Goal: Task Accomplishment & Management: Manage account settings

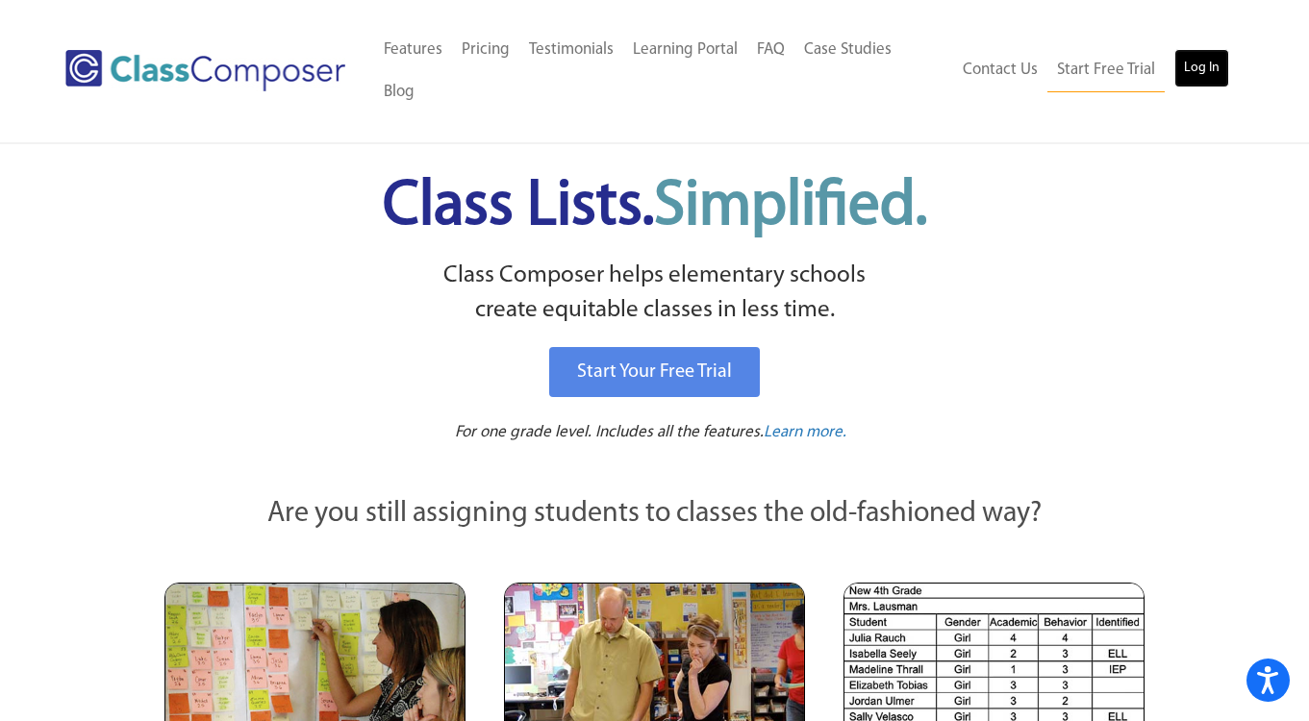
click at [1213, 49] on link "Log In" at bounding box center [1202, 68] width 55 height 38
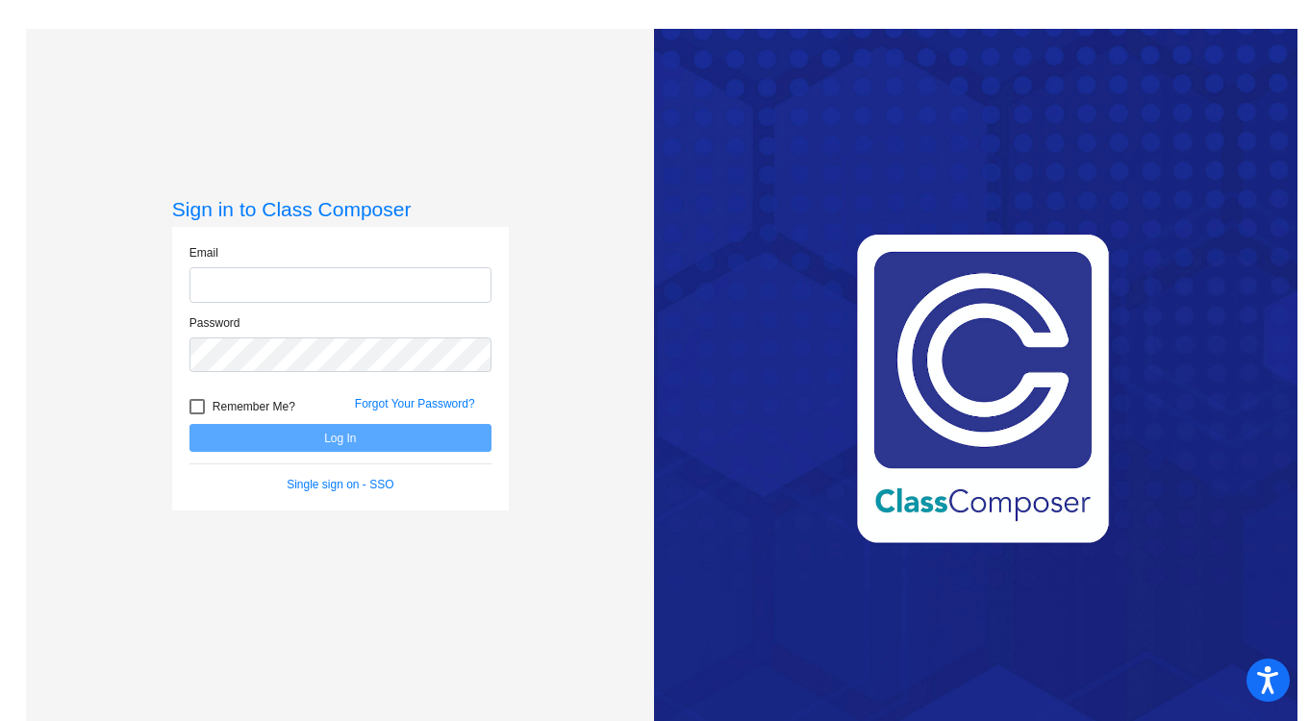
click at [263, 283] on input "email" at bounding box center [340, 285] width 302 height 36
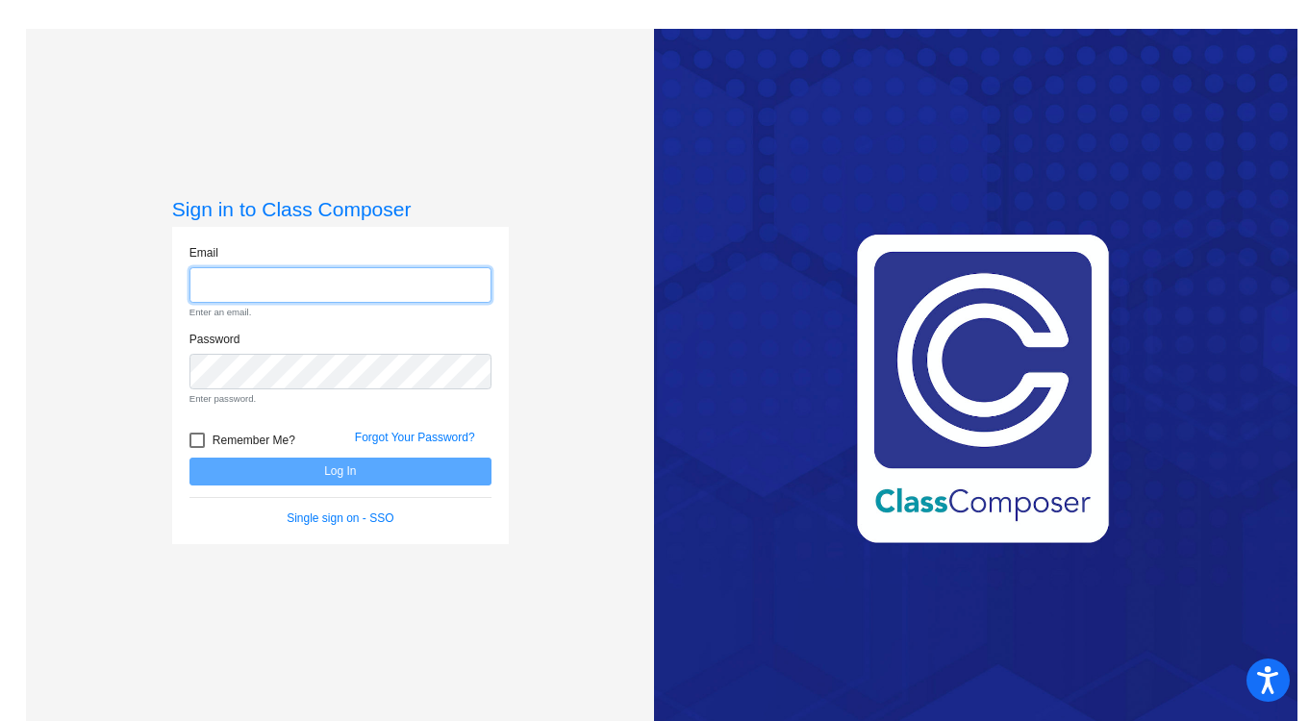
type input "[EMAIL_ADDRESS][DOMAIN_NAME]"
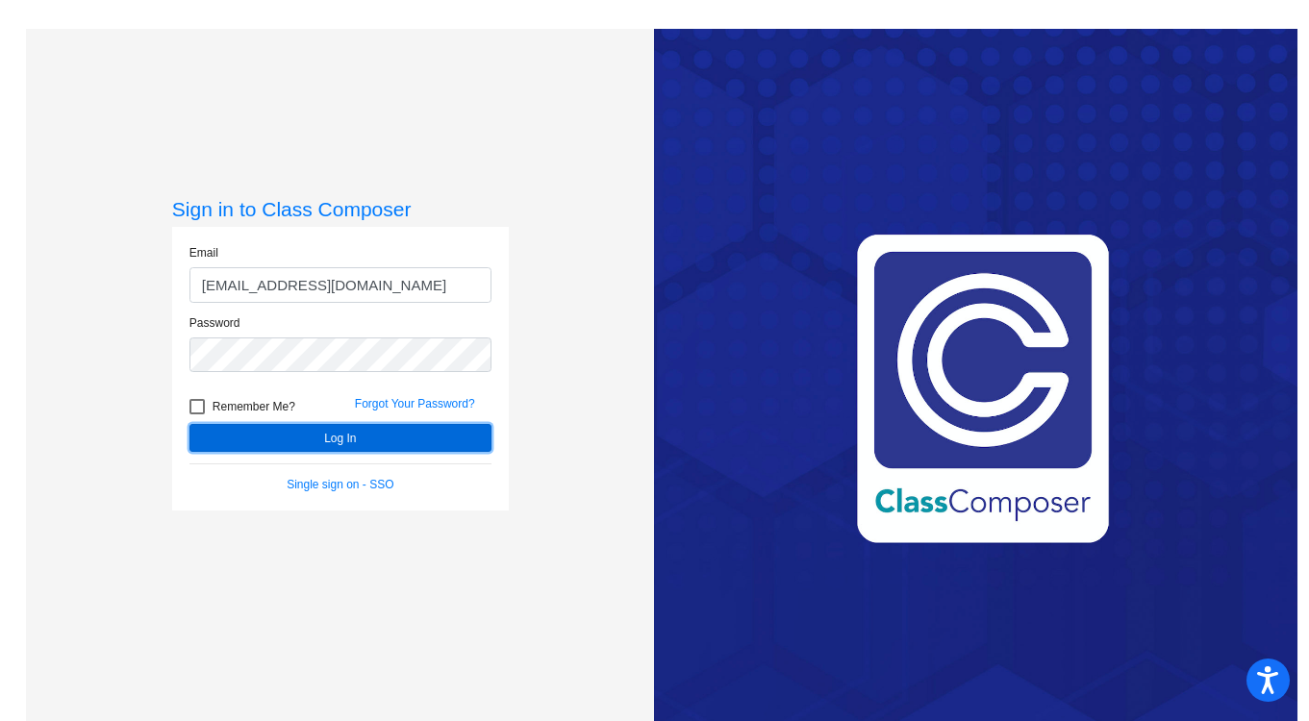
click at [296, 441] on button "Log In" at bounding box center [340, 438] width 302 height 28
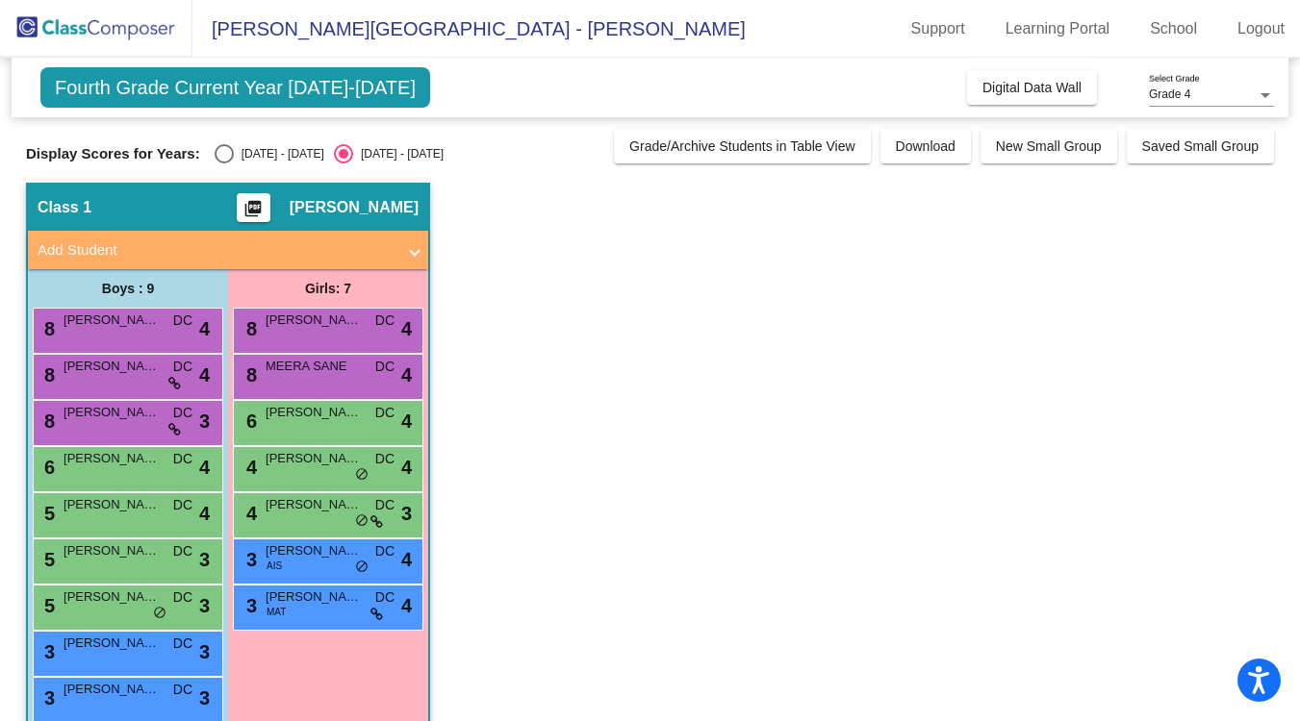
click at [211, 97] on span "Fourth Grade Current Year [DATE]-[DATE]" at bounding box center [235, 87] width 390 height 40
click at [1247, 104] on div "Grade 4 Select Grade" at bounding box center [1211, 90] width 125 height 33
click at [1043, 295] on div at bounding box center [650, 360] width 1300 height 721
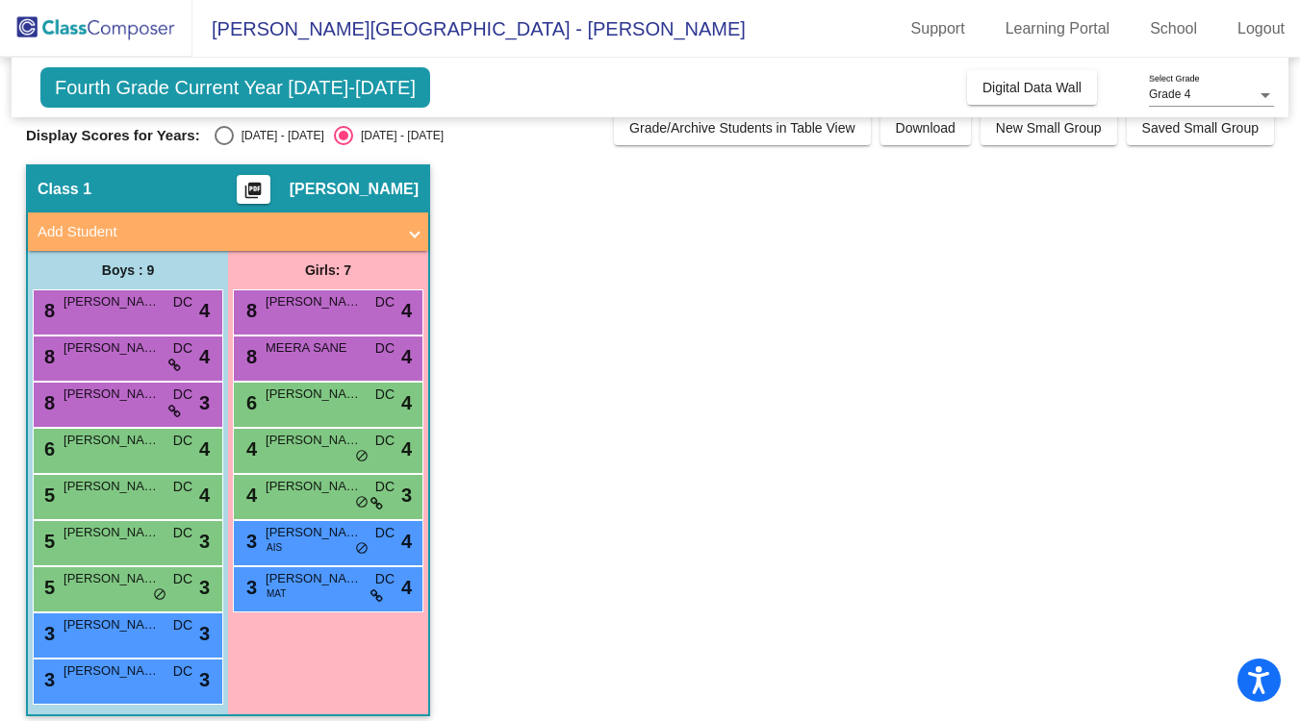
scroll to position [23, 0]
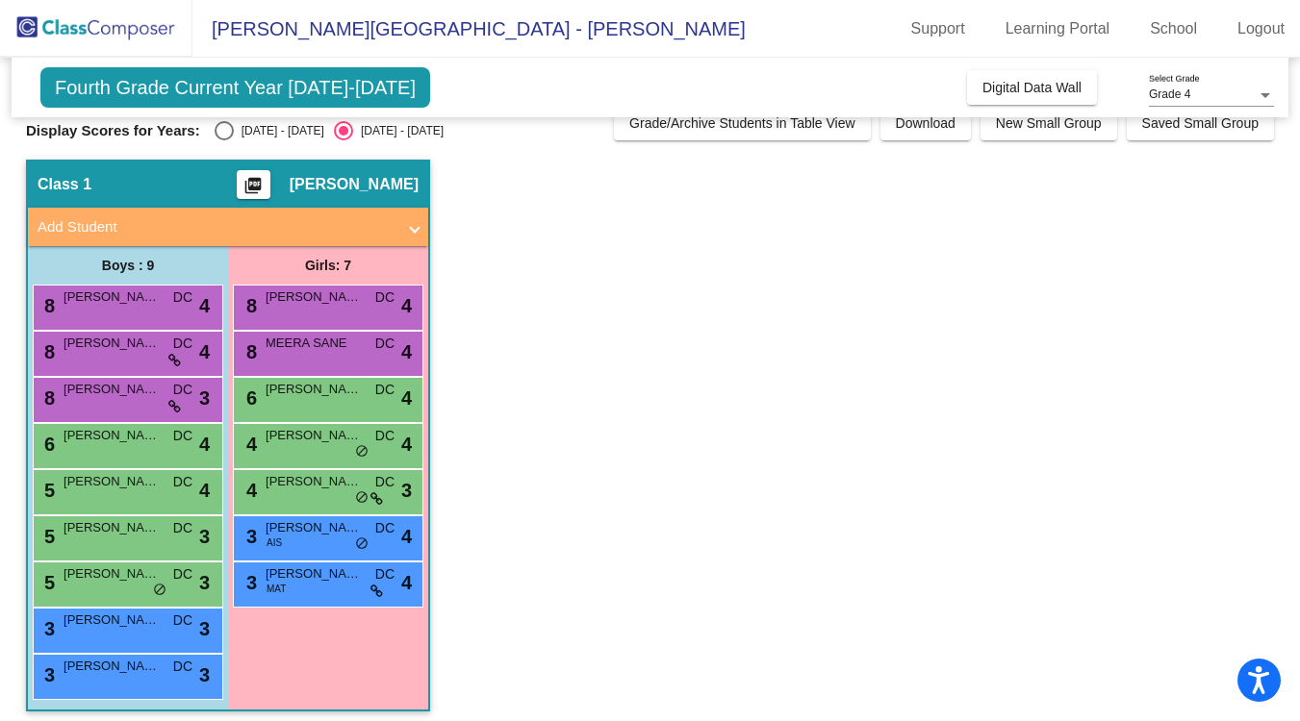
click at [223, 133] on div "Select an option" at bounding box center [224, 130] width 19 height 19
click at [223, 140] on input "[DATE] - [DATE]" at bounding box center [223, 140] width 1 height 1
radio input "true"
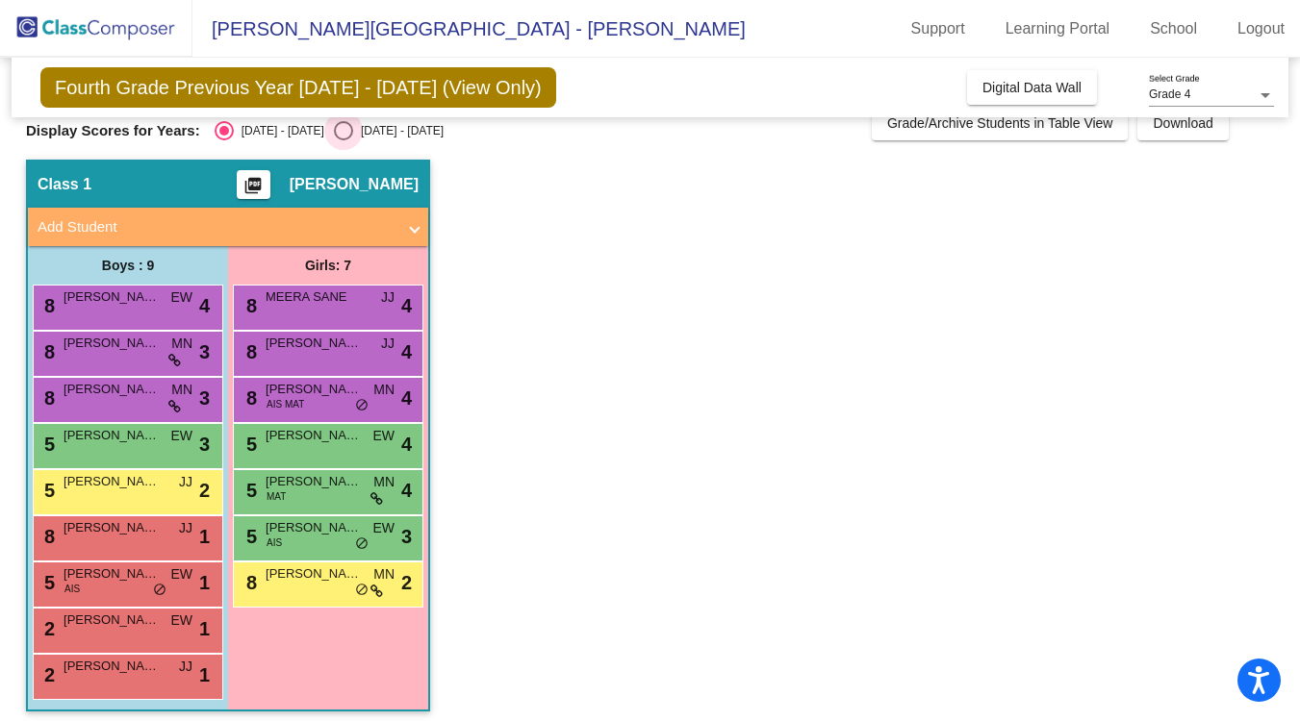
click at [334, 132] on div "Select an option" at bounding box center [343, 130] width 19 height 19
click at [342, 140] on input "[DATE] - [DATE]" at bounding box center [342, 140] width 1 height 1
radio input "true"
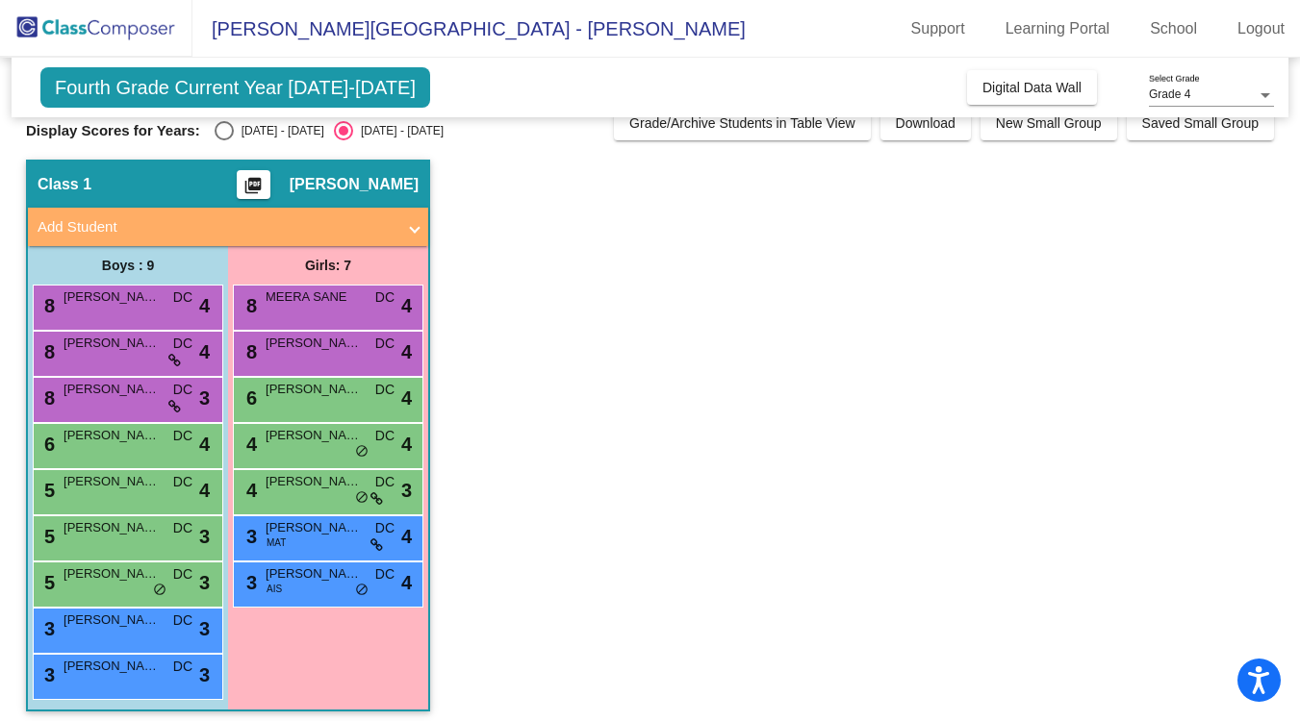
click at [223, 135] on div "Select an option" at bounding box center [224, 130] width 19 height 19
click at [223, 140] on input "[DATE] - [DATE]" at bounding box center [223, 140] width 1 height 1
radio input "true"
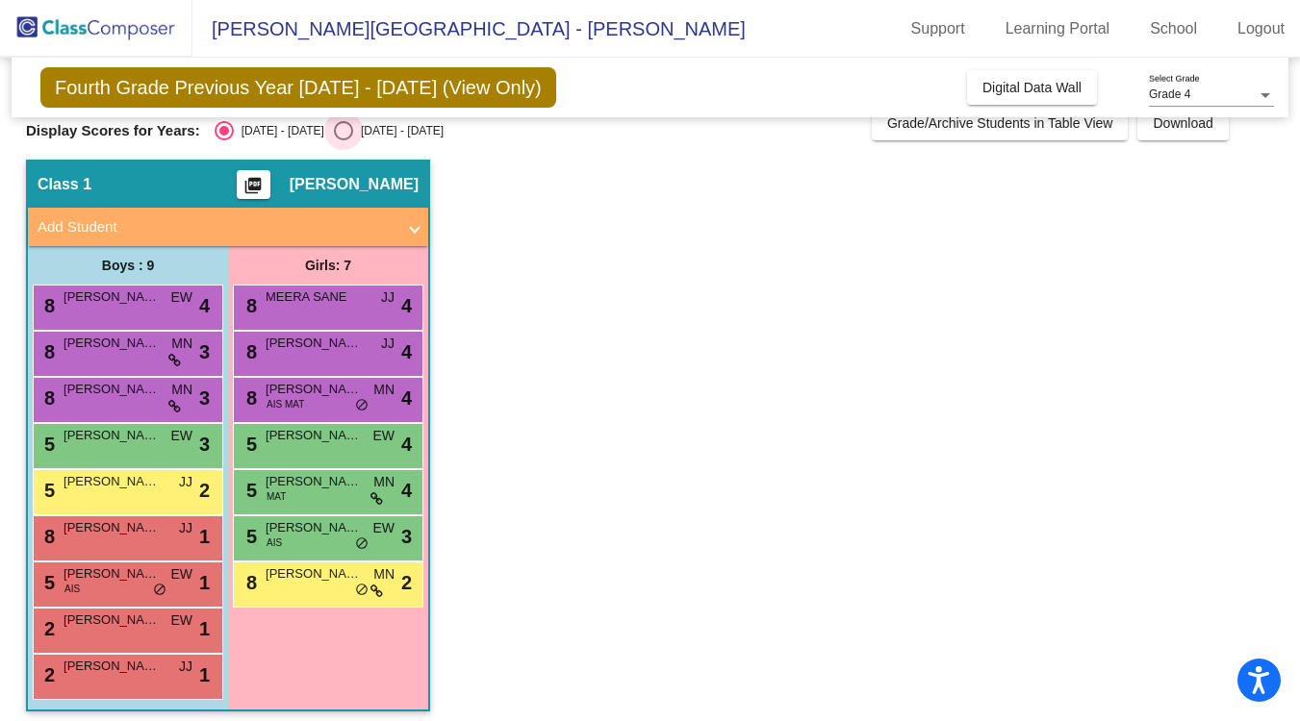
click at [334, 130] on div "Select an option" at bounding box center [343, 130] width 19 height 19
click at [342, 140] on input "[DATE] - [DATE]" at bounding box center [342, 140] width 1 height 1
radio input "true"
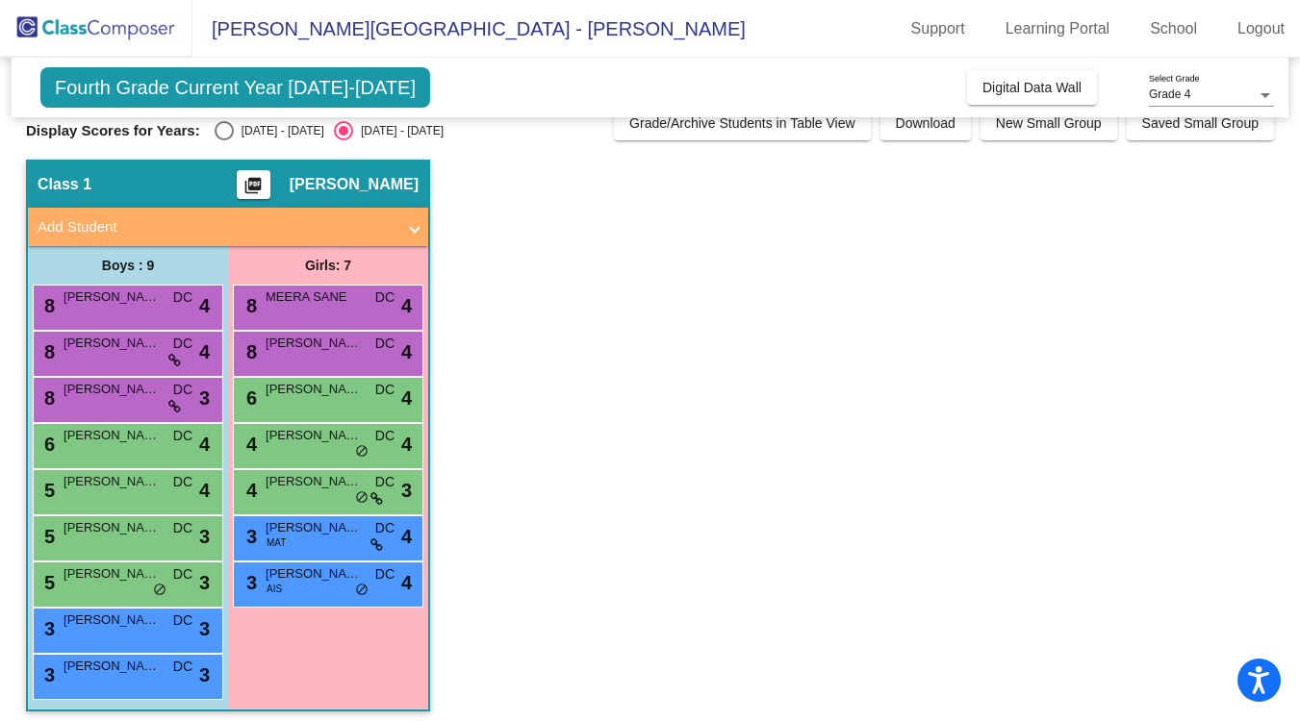
click at [221, 130] on div "Select an option" at bounding box center [224, 130] width 19 height 19
click at [223, 140] on input "[DATE] - [DATE]" at bounding box center [223, 140] width 1 height 1
radio input "true"
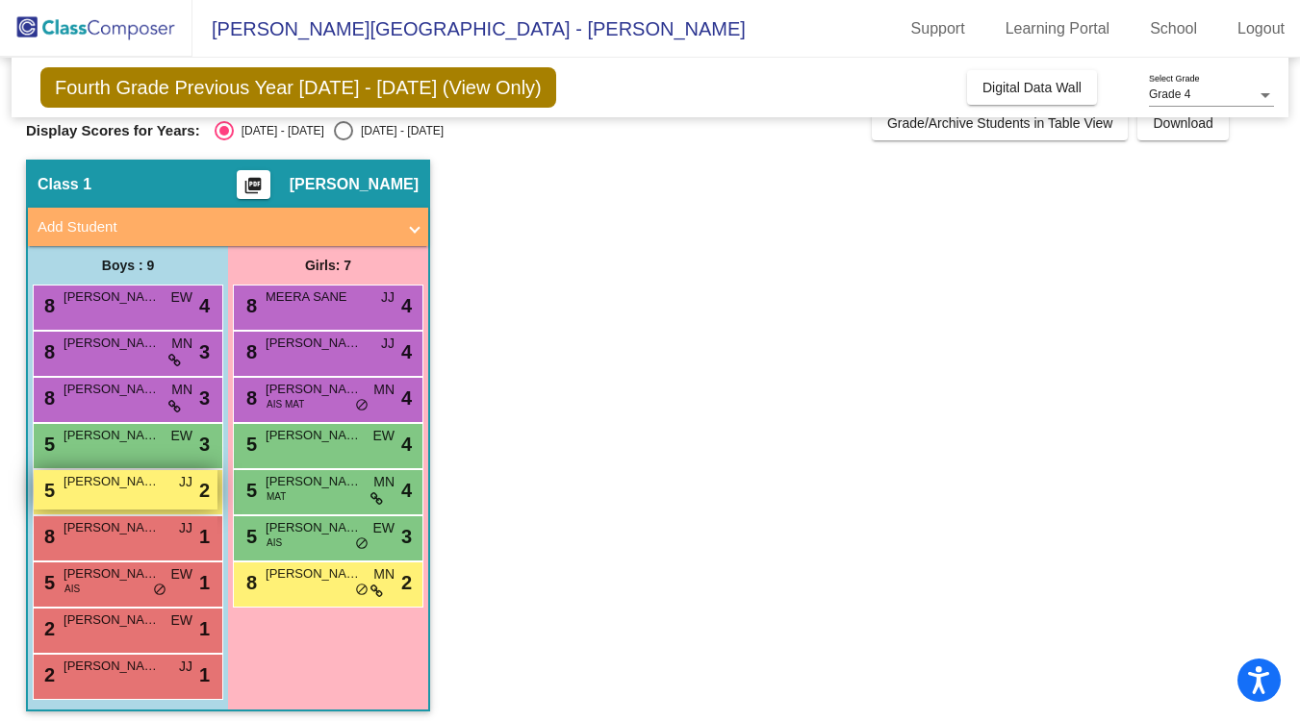
click at [113, 489] on span "[PERSON_NAME]" at bounding box center [111, 481] width 96 height 19
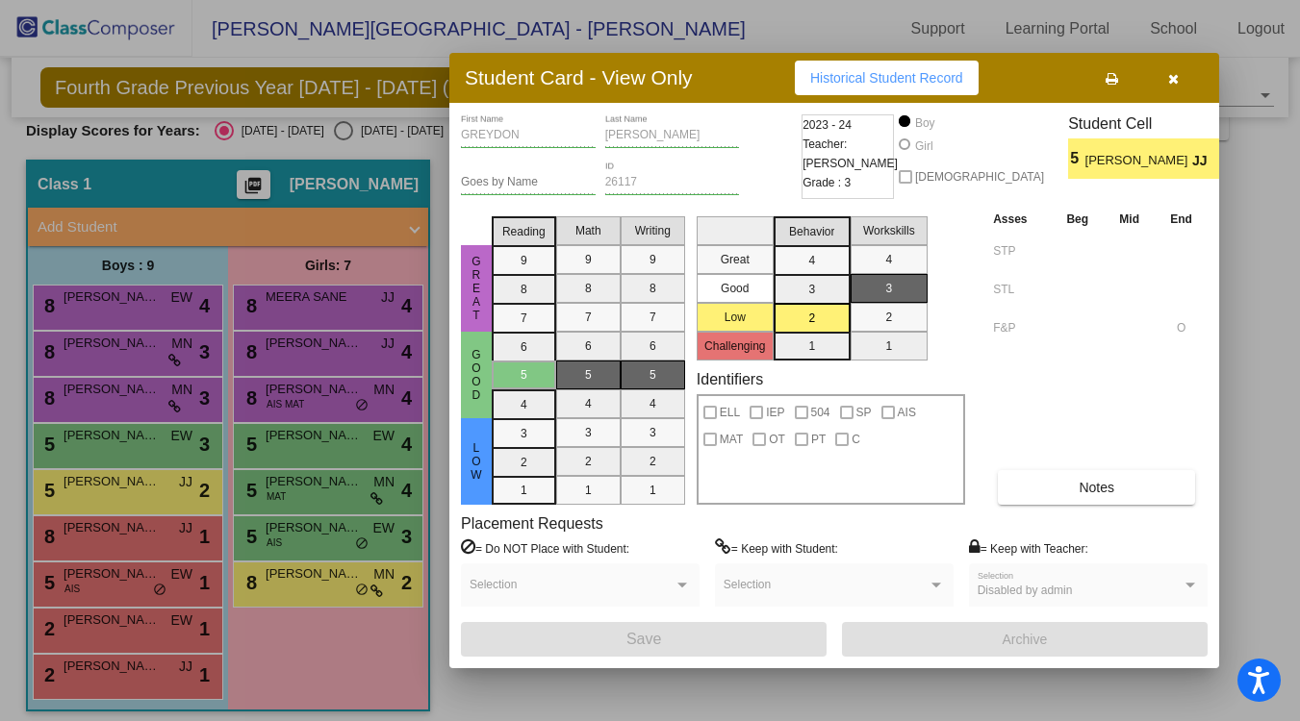
click at [1175, 81] on icon "button" at bounding box center [1173, 78] width 11 height 13
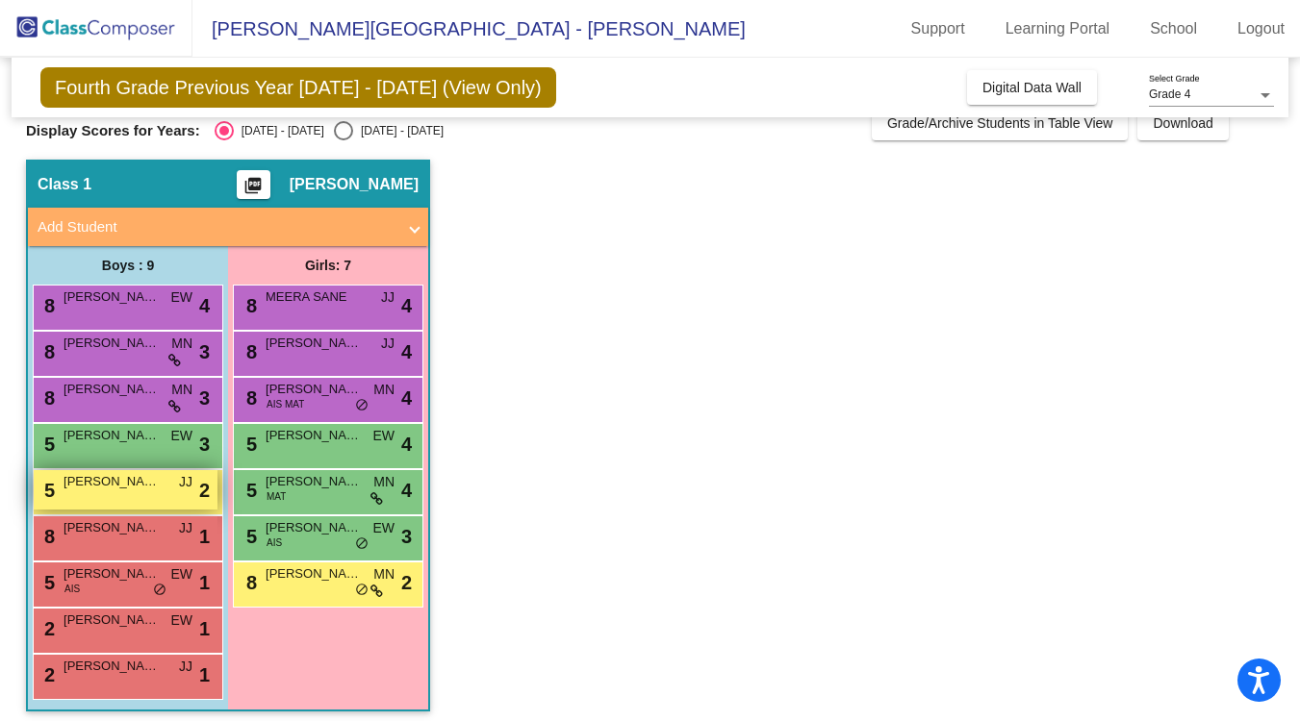
click at [142, 480] on span "[PERSON_NAME]" at bounding box center [111, 481] width 96 height 19
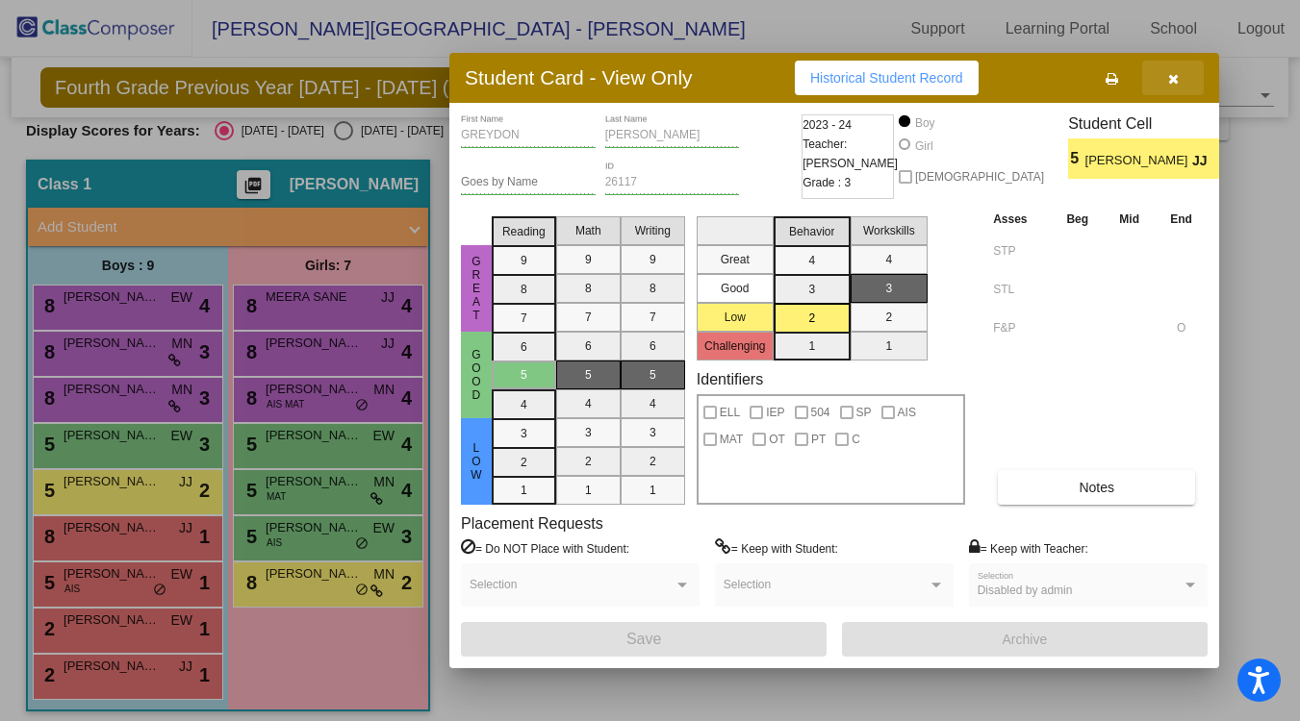
click at [1172, 83] on icon "button" at bounding box center [1173, 78] width 11 height 13
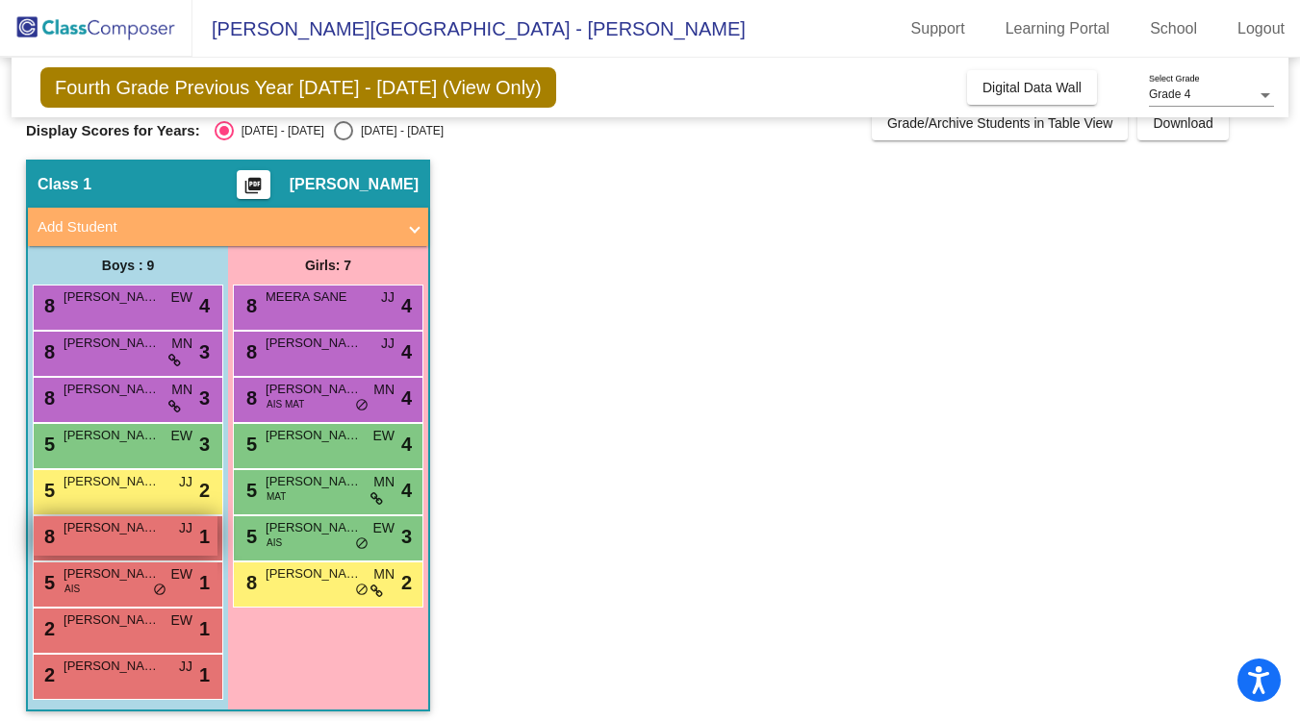
click at [100, 530] on span "[PERSON_NAME]" at bounding box center [111, 527] width 96 height 19
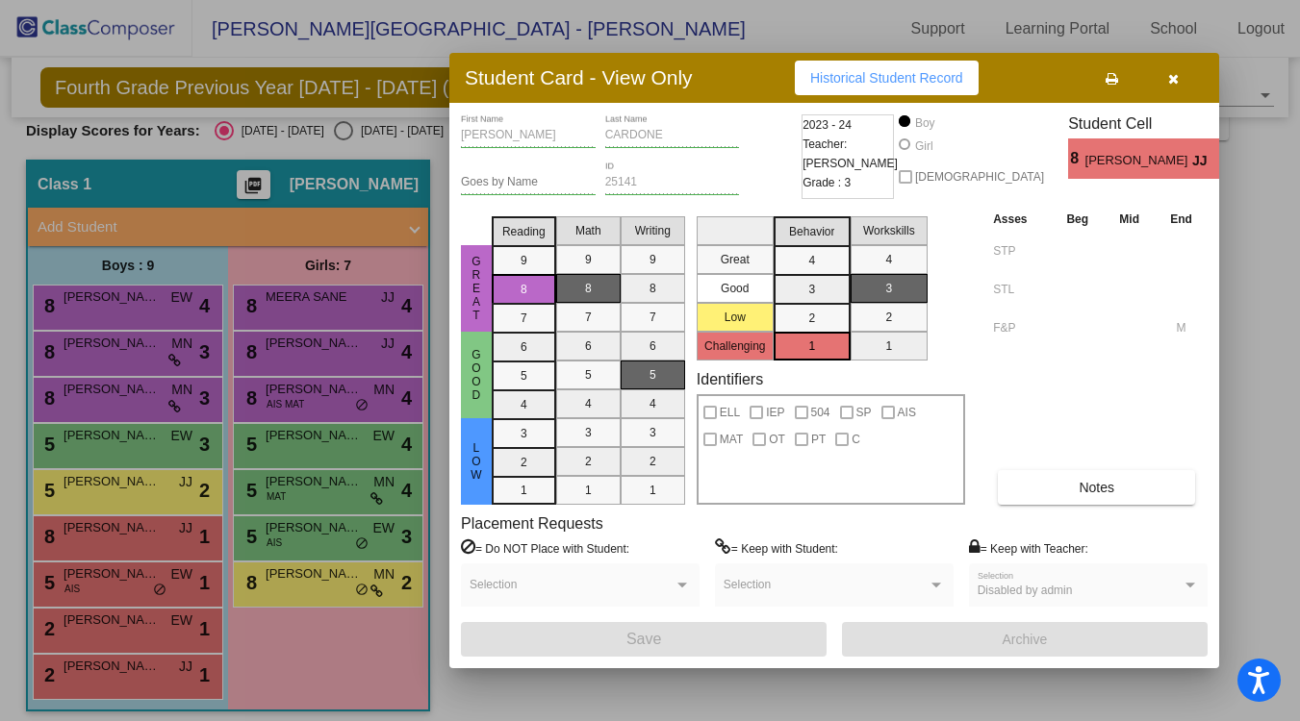
click at [1179, 86] on button "button" at bounding box center [1173, 78] width 62 height 35
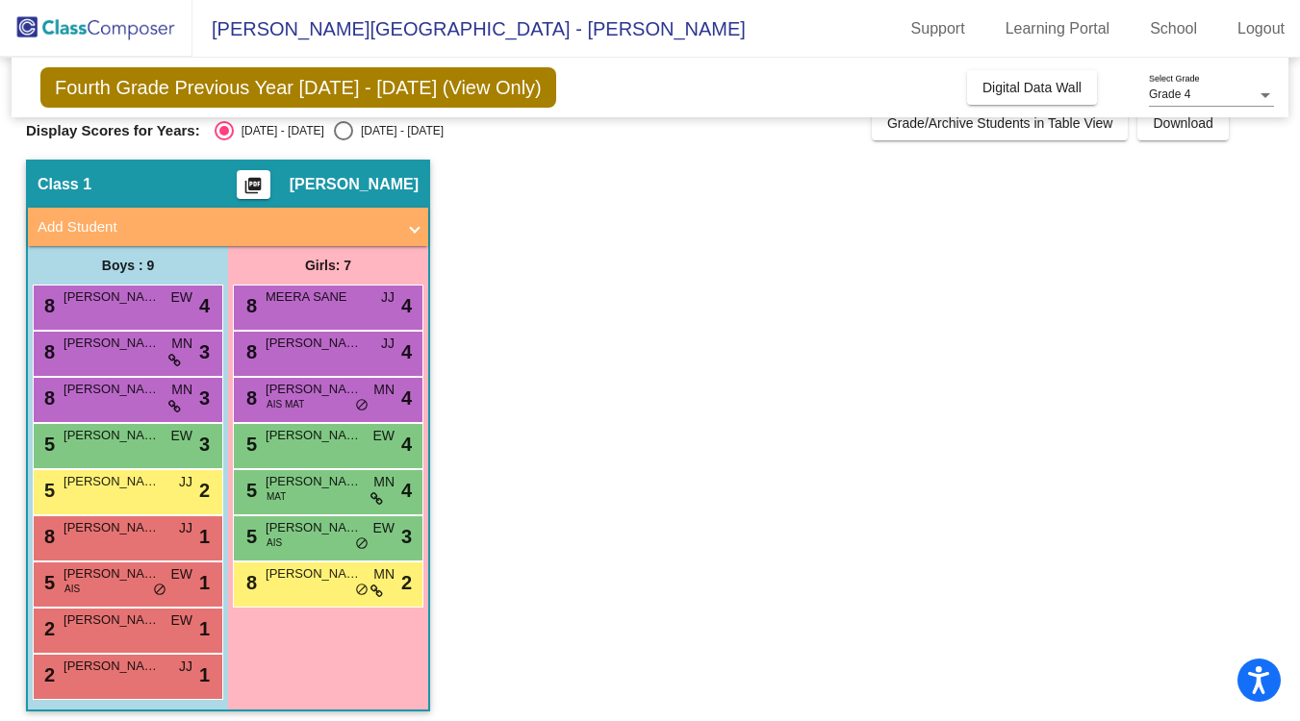
click at [334, 136] on div "Select an option" at bounding box center [343, 130] width 19 height 19
click at [342, 140] on input "[DATE] - [DATE]" at bounding box center [342, 140] width 1 height 1
radio input "true"
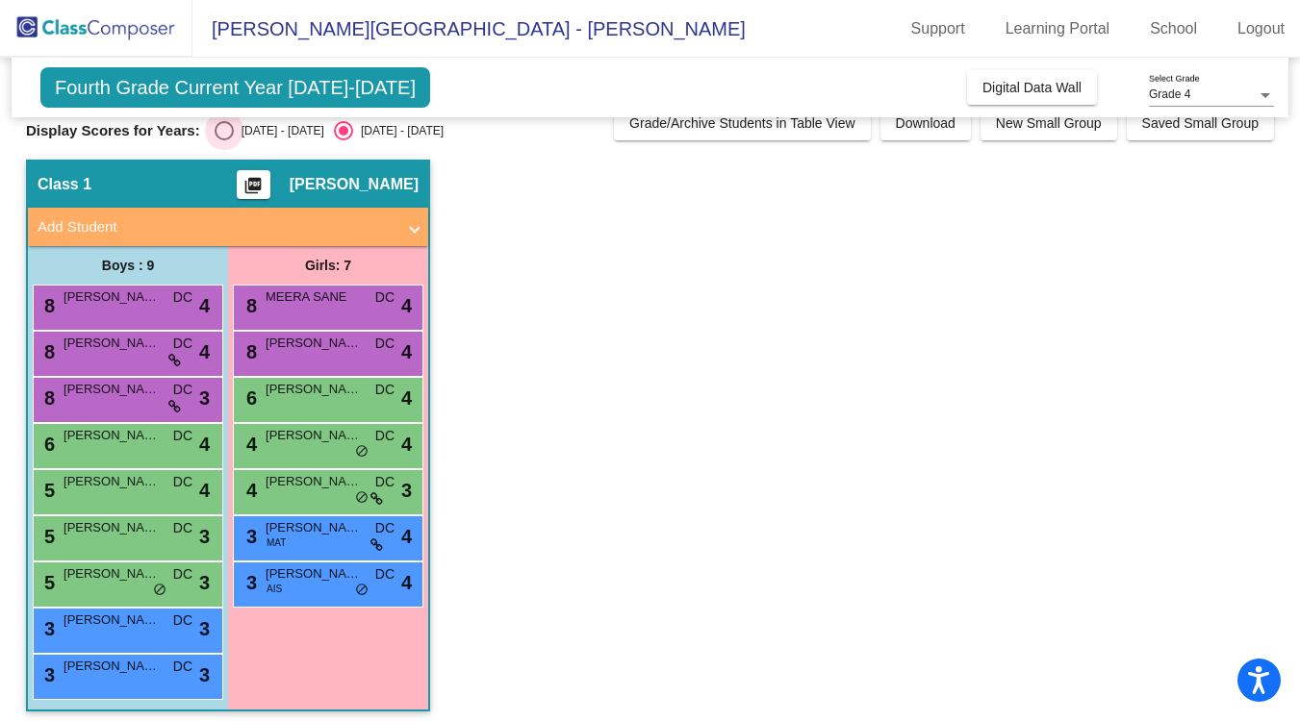
click at [227, 129] on div "Select an option" at bounding box center [224, 130] width 19 height 19
click at [224, 140] on input "[DATE] - [DATE]" at bounding box center [223, 140] width 1 height 1
radio input "true"
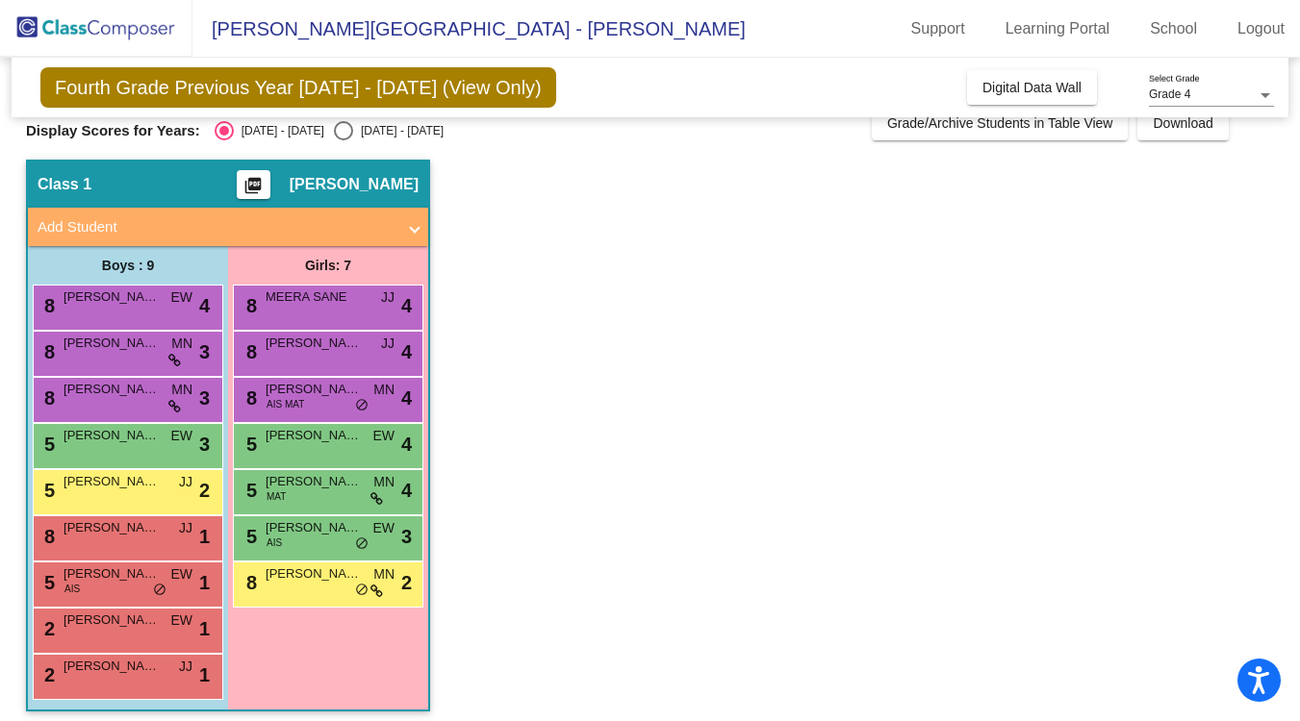
click at [331, 145] on div "Fourth Grade Previous Year [DATE] - [DATE] (View Only) Add, Move, or Retain Stu…" at bounding box center [650, 383] width 1248 height 696
click at [334, 131] on div "Select an option" at bounding box center [343, 130] width 19 height 19
click at [342, 140] on input "[DATE] - [DATE]" at bounding box center [342, 140] width 1 height 1
radio input "true"
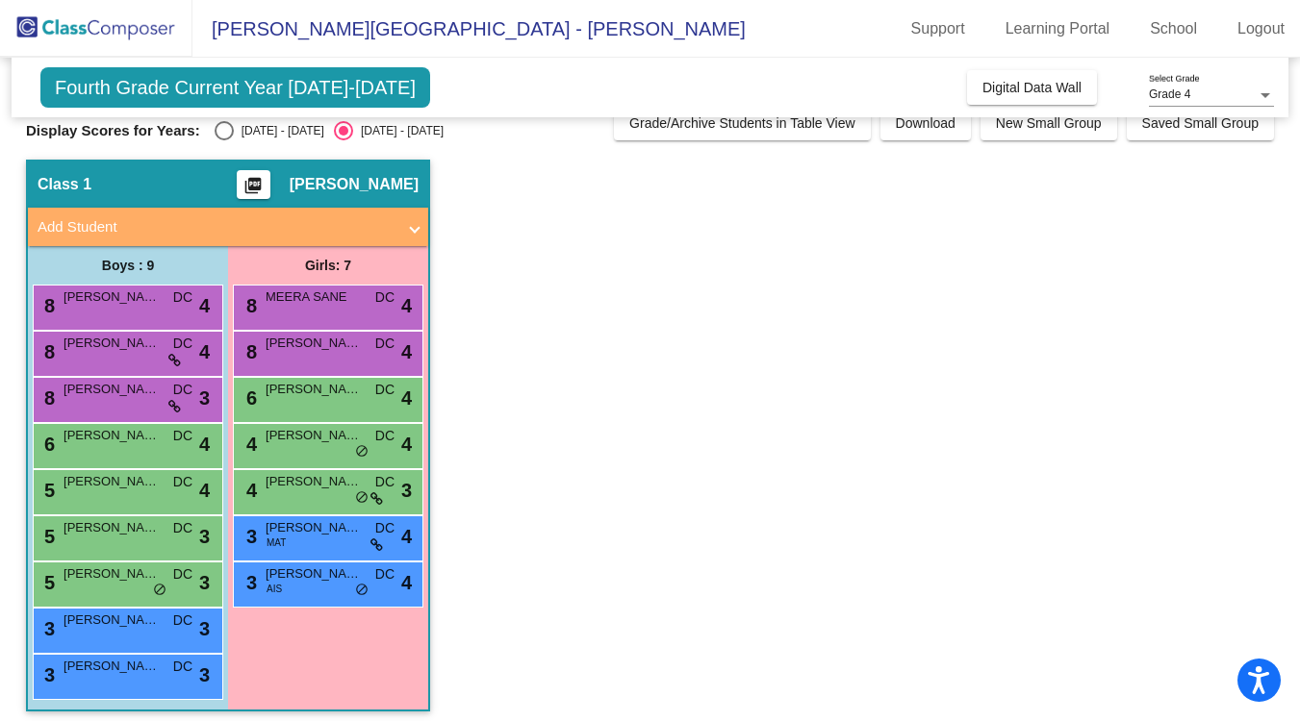
scroll to position [0, 0]
